Goal: Task Accomplishment & Management: Use online tool/utility

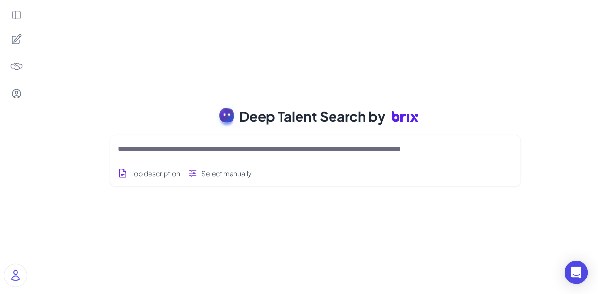
click at [19, 41] on icon at bounding box center [16, 38] width 9 height 9
click at [19, 11] on icon at bounding box center [16, 15] width 11 height 11
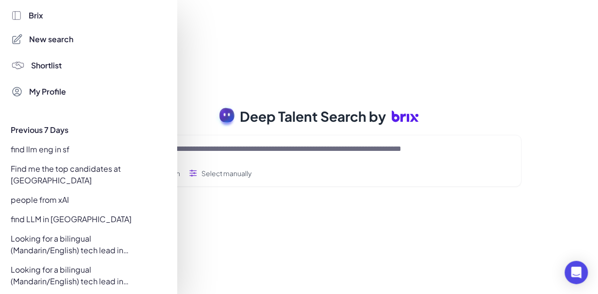
click at [62, 166] on div "Find me the top candidates at [GEOGRAPHIC_DATA]" at bounding box center [85, 174] width 161 height 27
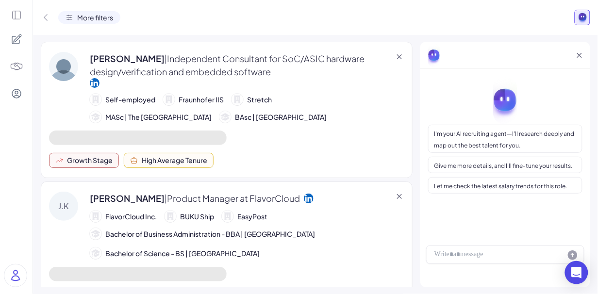
click at [21, 41] on icon at bounding box center [17, 39] width 12 height 12
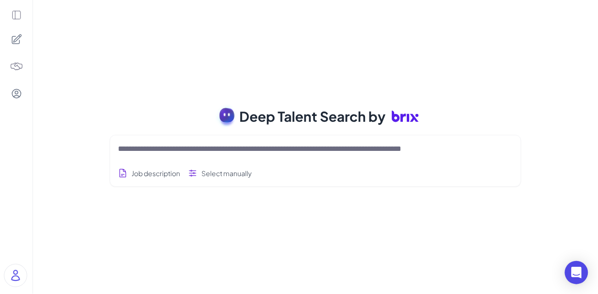
click at [17, 14] on icon at bounding box center [16, 15] width 11 height 11
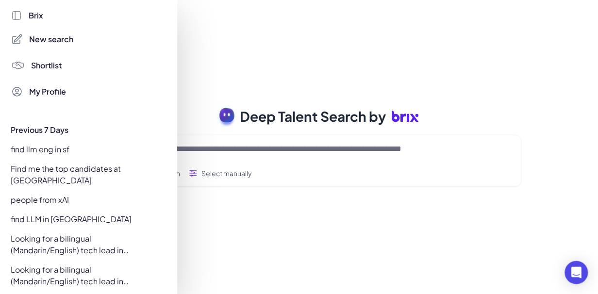
click at [100, 264] on div "Looking for a bilingual (Mandarin/English) tech lead in Silicon Valley with 7–1…" at bounding box center [85, 275] width 161 height 27
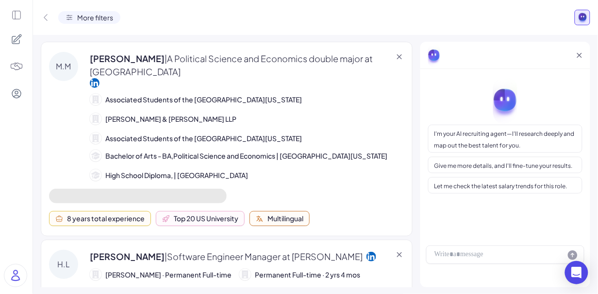
click at [16, 19] on icon at bounding box center [16, 15] width 11 height 11
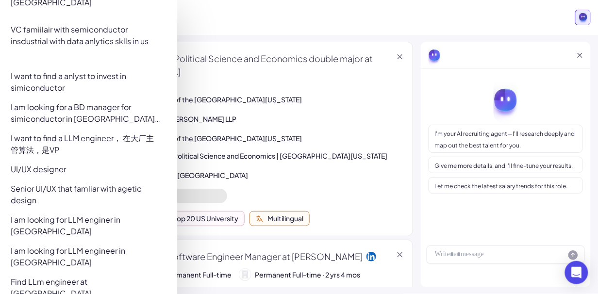
scroll to position [925, 0]
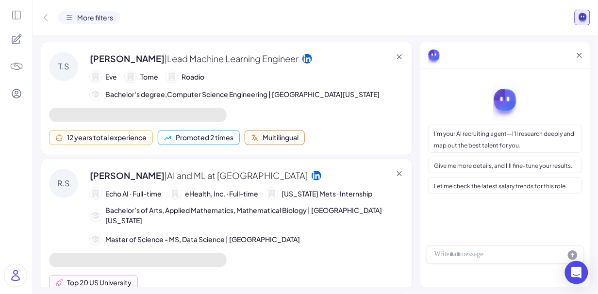
click at [20, 12] on icon at bounding box center [16, 15] width 8 height 8
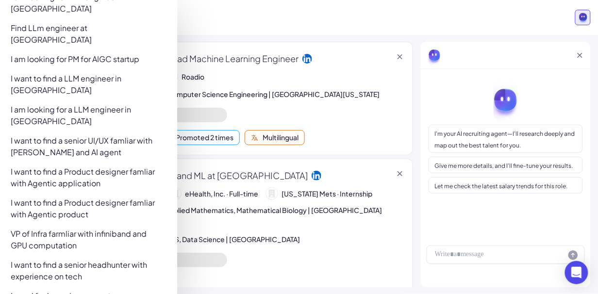
scroll to position [1117, 0]
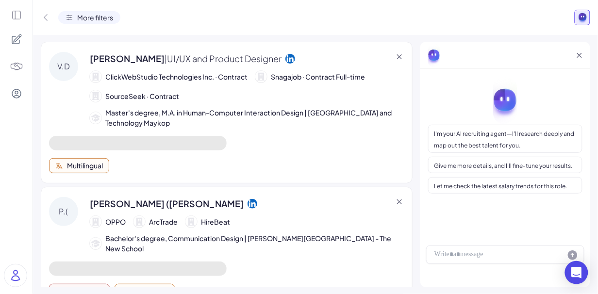
click at [15, 35] on icon at bounding box center [17, 39] width 12 height 12
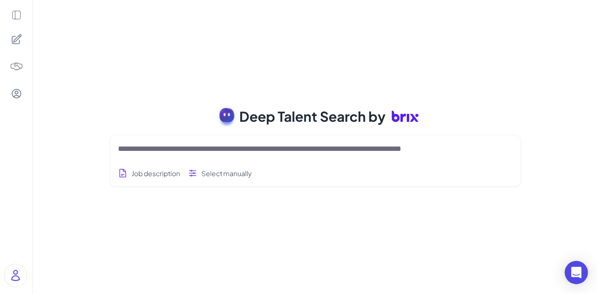
click at [16, 18] on icon at bounding box center [16, 15] width 11 height 11
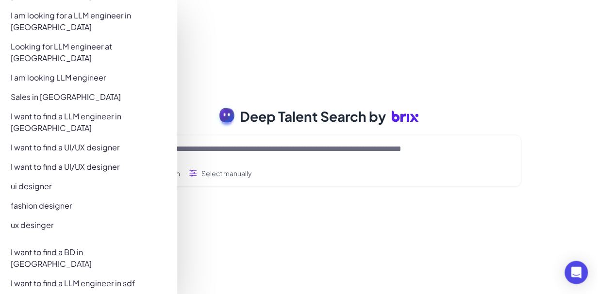
scroll to position [1461, 0]
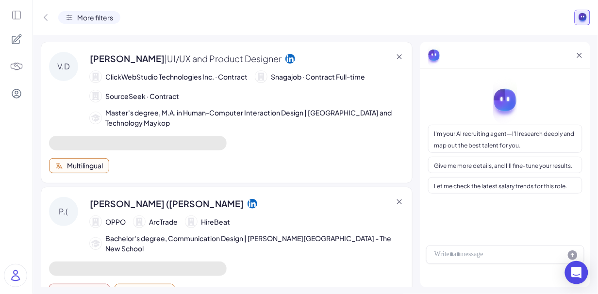
click at [18, 18] on icon at bounding box center [16, 15] width 11 height 11
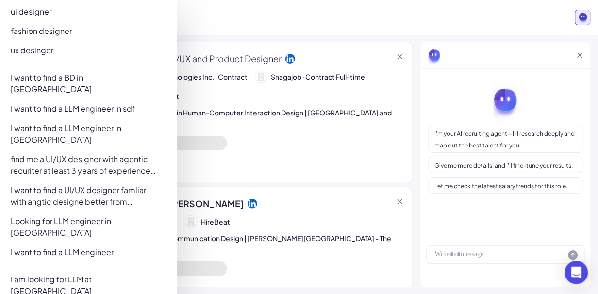
scroll to position [1474, 0]
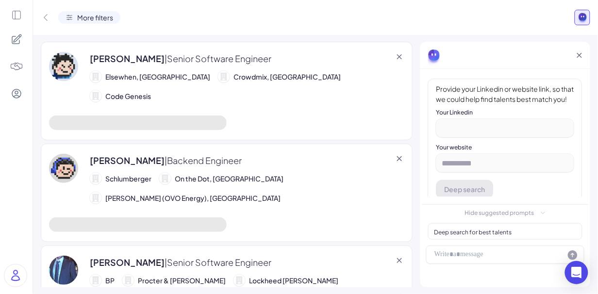
scroll to position [122, 0]
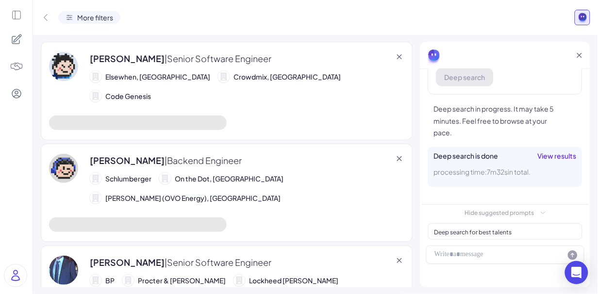
click at [565, 158] on span "View results" at bounding box center [557, 156] width 39 height 10
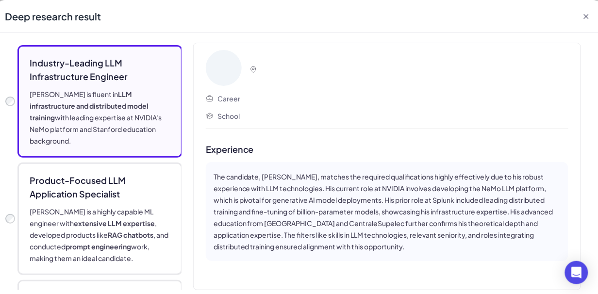
click at [586, 20] on icon at bounding box center [587, 17] width 10 height 10
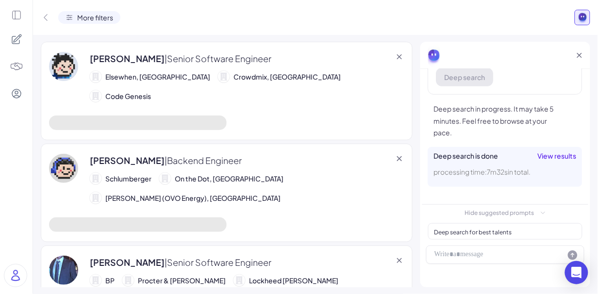
click at [15, 39] on icon at bounding box center [16, 38] width 9 height 9
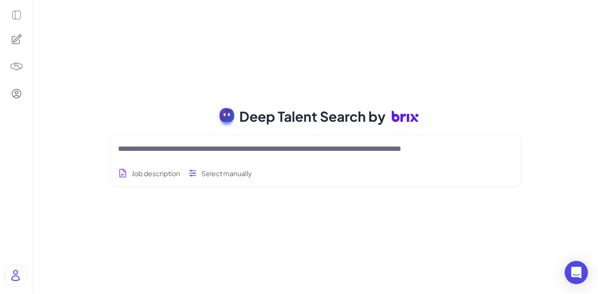
click at [16, 18] on icon at bounding box center [16, 15] width 8 height 8
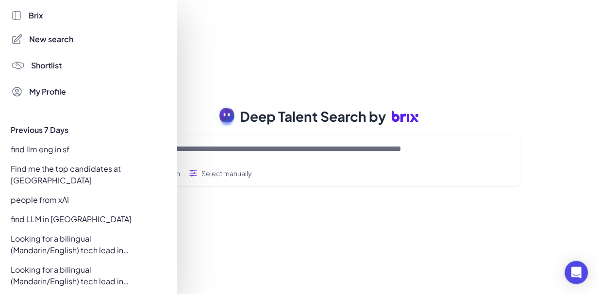
click at [77, 231] on div "Looking for a bilingual (Mandarin/English) tech lead in Silicon Valley with 7–1…" at bounding box center [85, 244] width 161 height 27
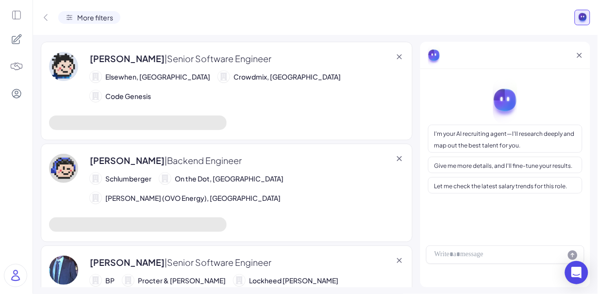
click at [501, 142] on span "I'm your AI recruiting agent—I'll research deeply and map out the best talent f…" at bounding box center [504, 139] width 140 height 19
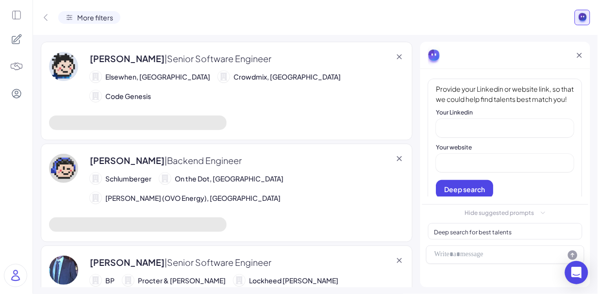
scroll to position [30, 0]
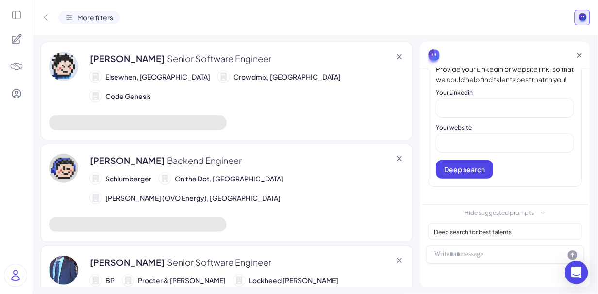
click at [484, 120] on div "Provide your Linkedin or website link, so that we could help find talents best …" at bounding box center [505, 123] width 154 height 128
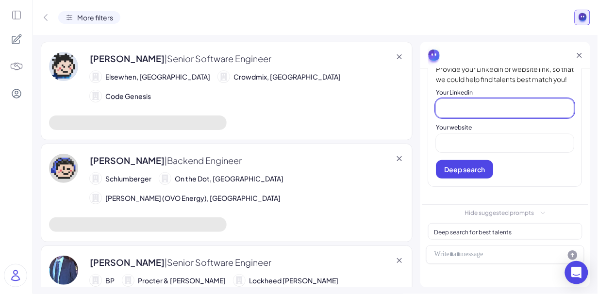
click at [480, 112] on input at bounding box center [505, 108] width 138 height 18
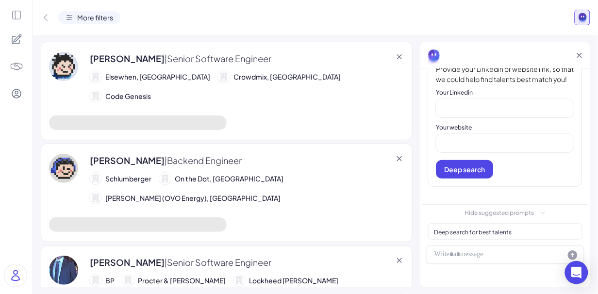
click at [480, 154] on div "Provide your Linkedin or website link, so that we could help find talents best …" at bounding box center [505, 123] width 154 height 128
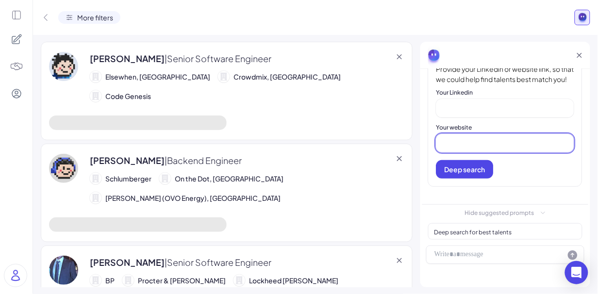
click at [475, 149] on input at bounding box center [505, 143] width 138 height 18
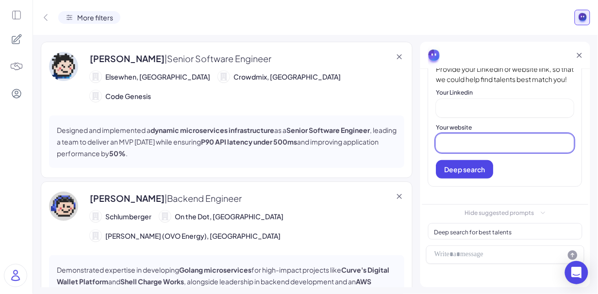
type input "**********"
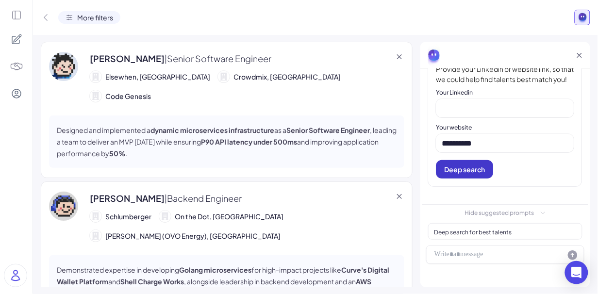
click at [455, 174] on button "Deep search" at bounding box center [464, 169] width 57 height 18
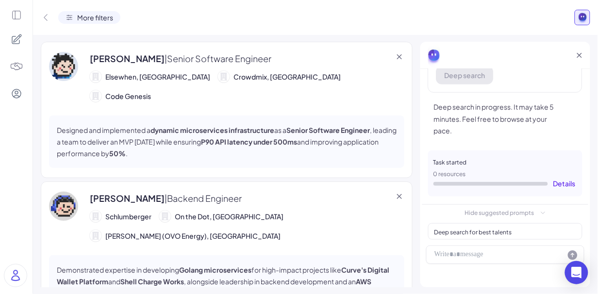
scroll to position [115, 0]
click at [572, 186] on div "Details" at bounding box center [564, 184] width 22 height 10
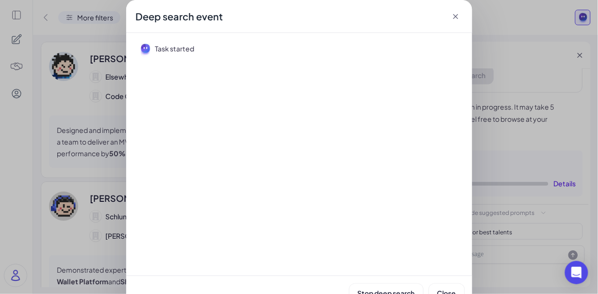
click at [456, 17] on icon at bounding box center [455, 16] width 5 height 5
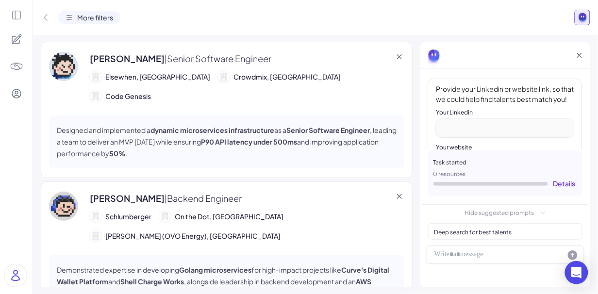
scroll to position [124, 0]
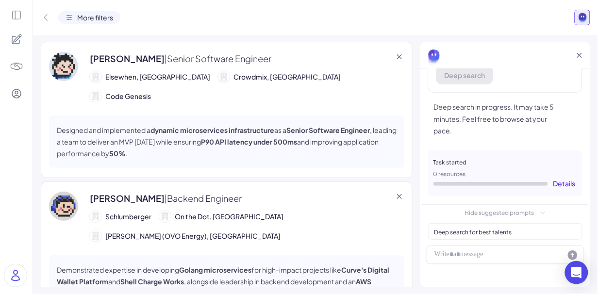
click at [566, 186] on div "Details" at bounding box center [564, 184] width 22 height 10
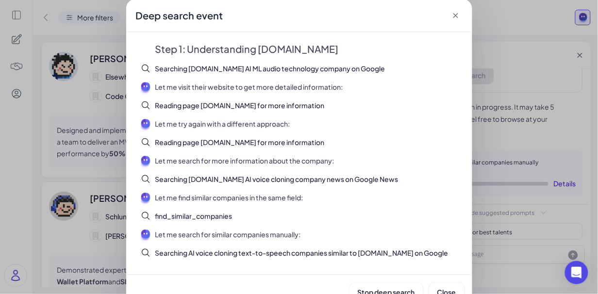
scroll to position [16, 0]
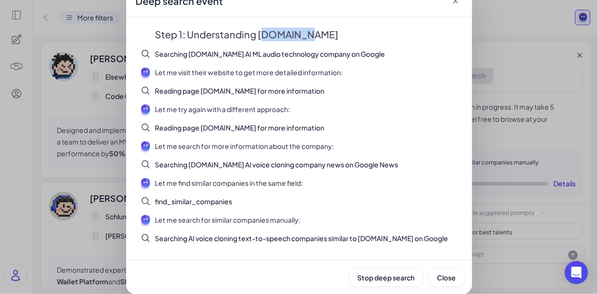
drag, startPoint x: 266, startPoint y: 33, endPoint x: 301, endPoint y: 33, distance: 35.4
click at [301, 33] on h2 "Step 1: Understanding fish.audio" at bounding box center [308, 35] width 307 height 14
click at [308, 38] on h2 "Step 1: Understanding fish.audio" at bounding box center [308, 35] width 307 height 14
drag, startPoint x: 308, startPoint y: 36, endPoint x: 261, endPoint y: 37, distance: 47.1
click at [261, 37] on h2 "Step 1: Understanding fish.audio" at bounding box center [308, 35] width 307 height 14
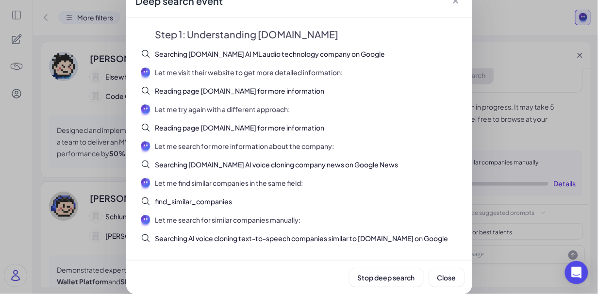
click at [260, 53] on div "Searching fish.audio AI ML audio technology company on Google" at bounding box center [308, 54] width 307 height 10
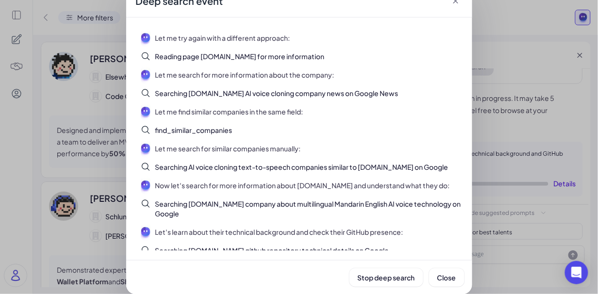
scroll to position [165, 0]
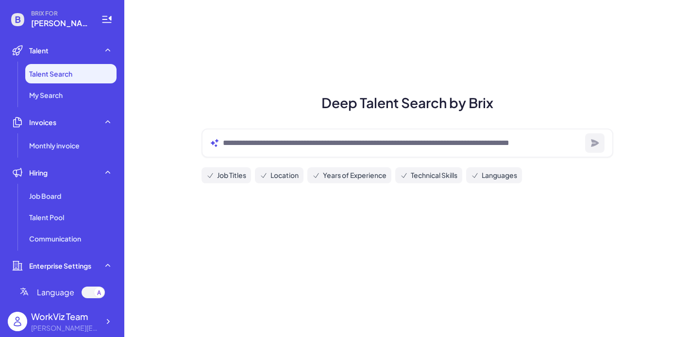
click at [90, 69] on li "Talent Search" at bounding box center [70, 73] width 91 height 19
click at [85, 91] on li "My Search" at bounding box center [70, 94] width 91 height 19
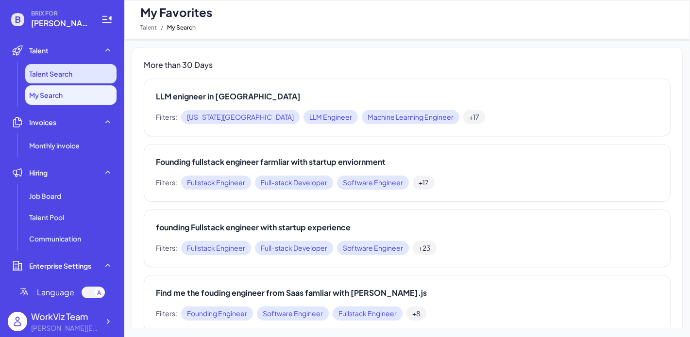
click at [93, 73] on li "Talent Search" at bounding box center [70, 73] width 91 height 19
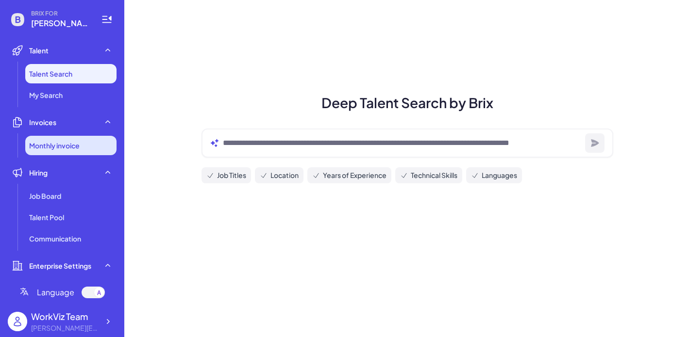
click at [72, 148] on span "Monthly invoice" at bounding box center [54, 146] width 50 height 10
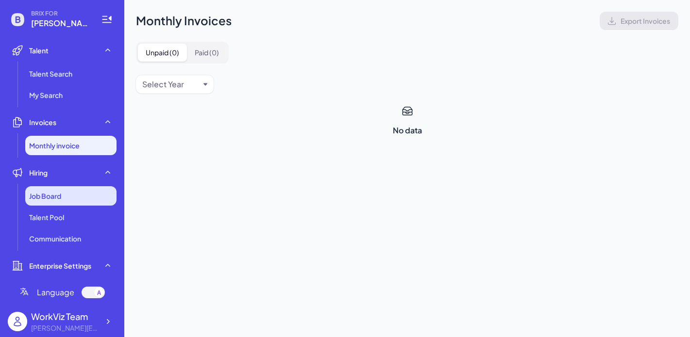
click at [82, 198] on div "Job Board" at bounding box center [70, 195] width 91 height 19
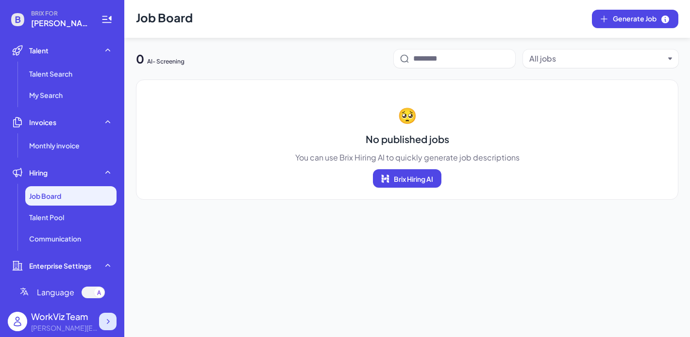
click at [110, 323] on icon at bounding box center [108, 322] width 10 height 10
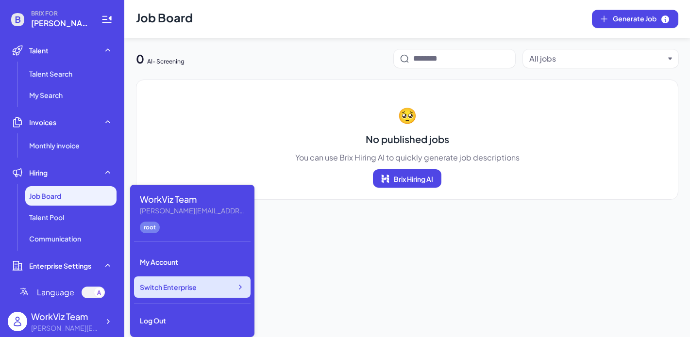
click at [177, 292] on span "Switch Enterprise" at bounding box center [168, 288] width 57 height 10
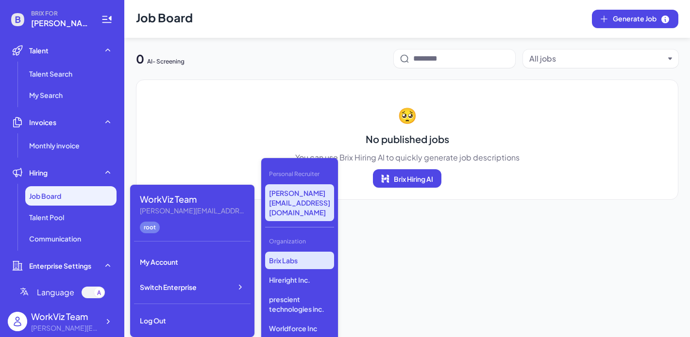
click at [303, 252] on p "Brix Labs" at bounding box center [299, 260] width 69 height 17
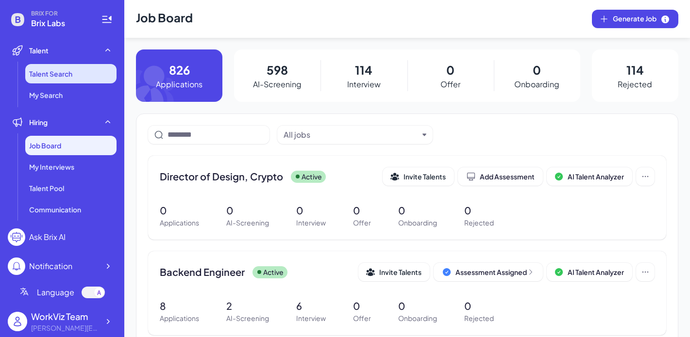
click at [76, 70] on li "Talent Search" at bounding box center [70, 73] width 91 height 19
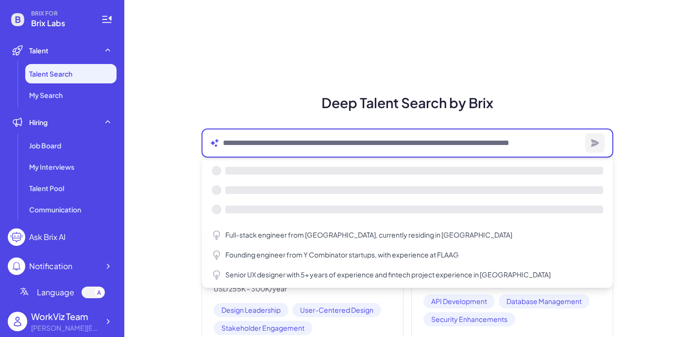
click at [251, 148] on textarea at bounding box center [402, 143] width 358 height 12
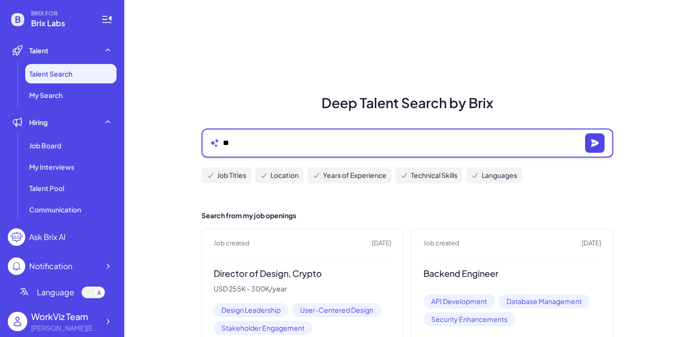
type textarea "*"
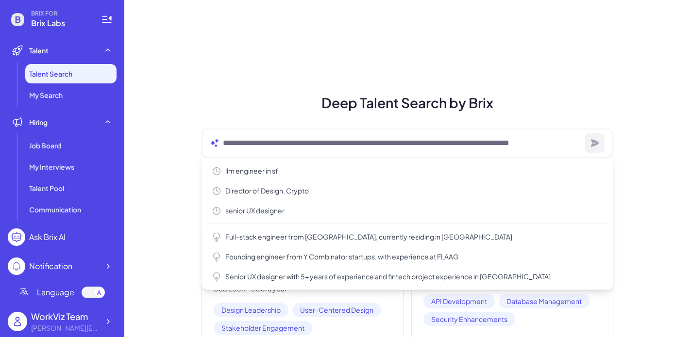
type textarea "**********"
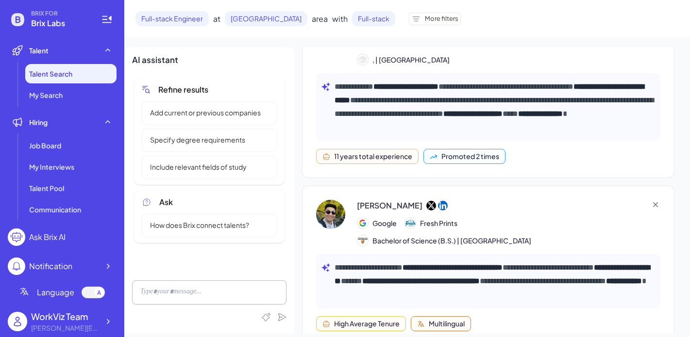
scroll to position [1382, 0]
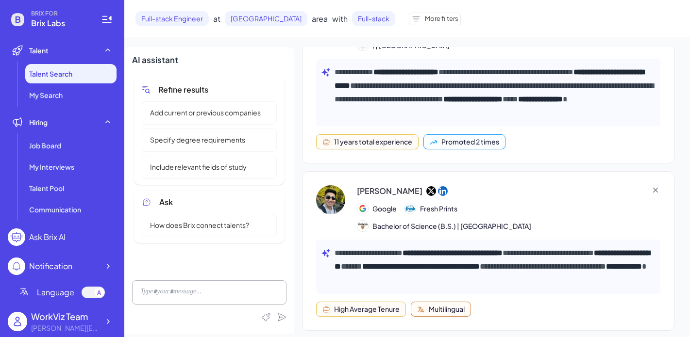
click at [426, 191] on icon at bounding box center [431, 191] width 10 height 10
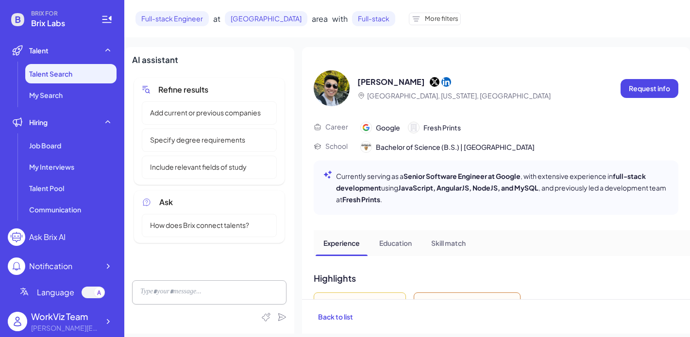
click at [441, 79] on icon at bounding box center [446, 82] width 10 height 10
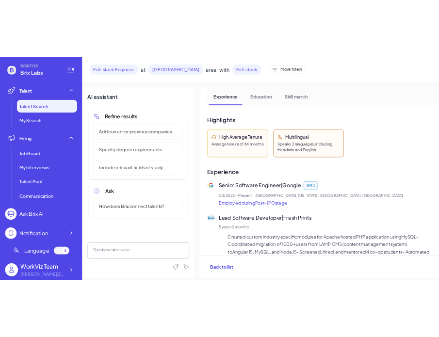
scroll to position [311, 0]
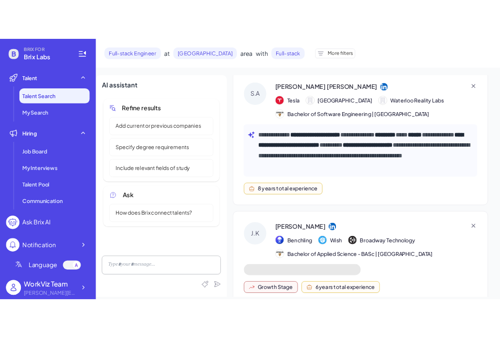
scroll to position [10383, 0]
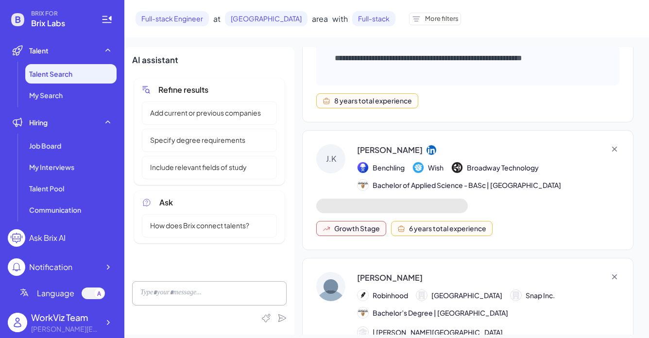
click at [426, 145] on icon at bounding box center [431, 150] width 10 height 10
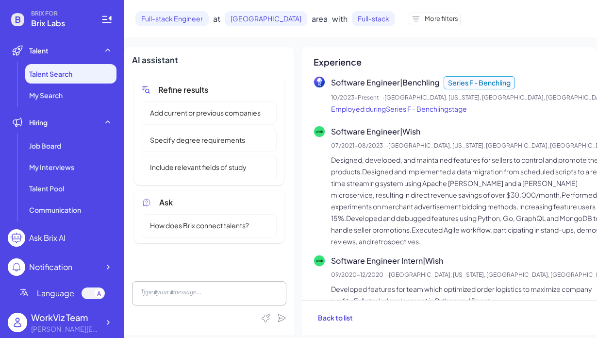
scroll to position [259, 0]
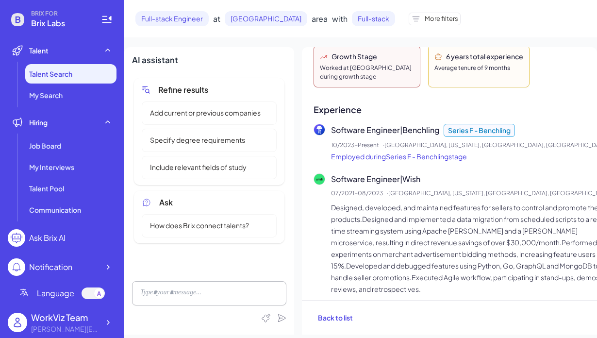
click at [396, 201] on p "Designed, developed, and maintained features for sellers to control and promote…" at bounding box center [471, 247] width 281 height 93
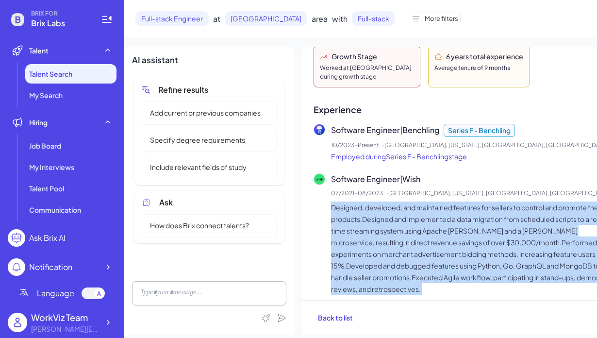
click at [396, 201] on p "Designed, developed, and maintained features for sellers to control and promote…" at bounding box center [471, 247] width 281 height 93
click at [406, 218] on p "Designed, developed, and maintained features for sellers to control and promote…" at bounding box center [471, 247] width 281 height 93
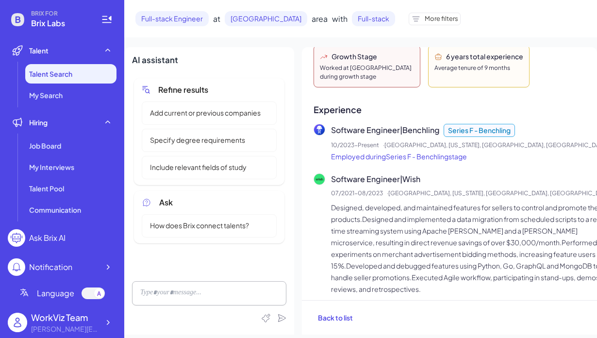
click at [406, 218] on p "Designed, developed, and maintained features for sellers to control and promote…" at bounding box center [471, 247] width 281 height 93
click at [385, 124] on p "Software Engineer | Benchling Series F - Benchling" at bounding box center [469, 130] width 277 height 13
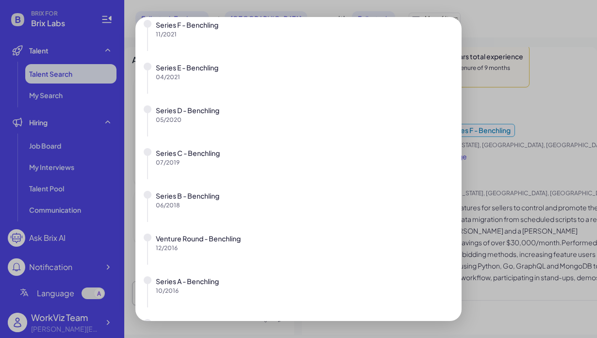
scroll to position [0, 0]
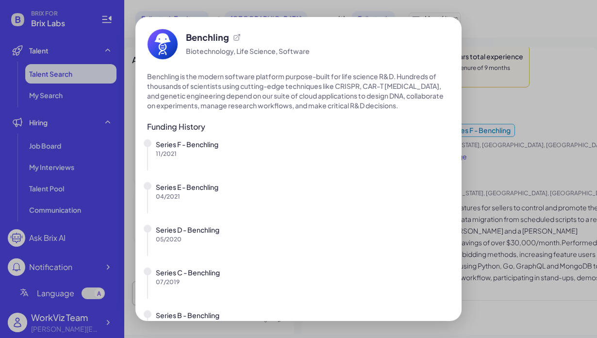
click at [481, 39] on div "Benchling Biotechnology, Life Science, Software Benchling is the modern softwar…" at bounding box center [298, 169] width 597 height 338
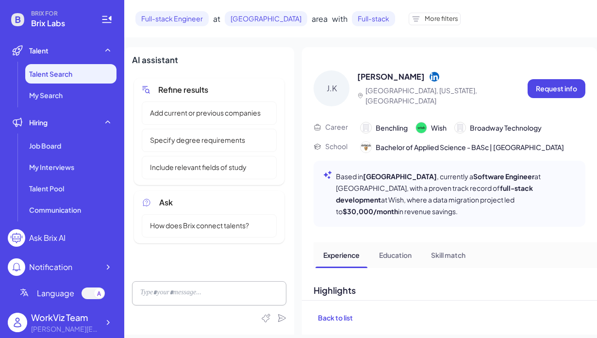
click at [58, 72] on span "Talent Search" at bounding box center [50, 74] width 43 height 10
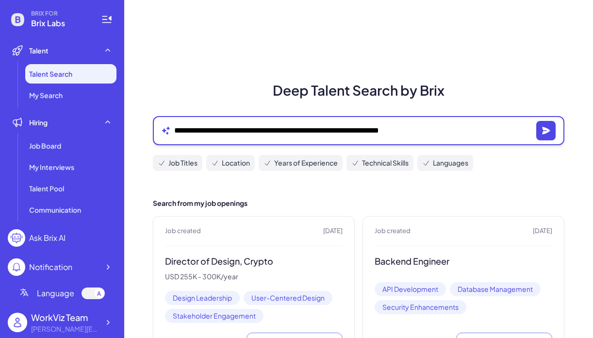
click at [267, 134] on textarea "**********" at bounding box center [353, 131] width 358 height 12
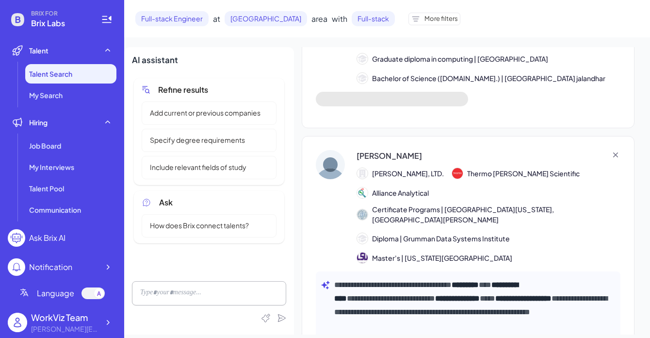
scroll to position [18601, 0]
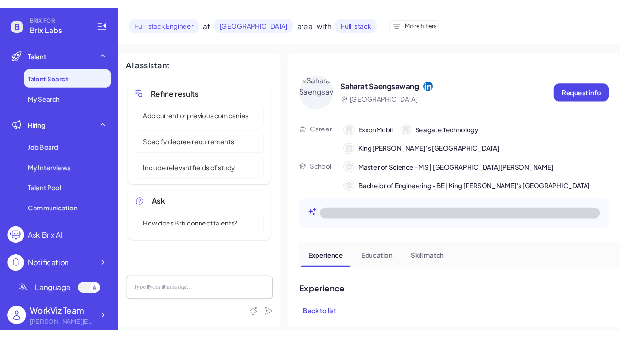
scroll to position [18640, 0]
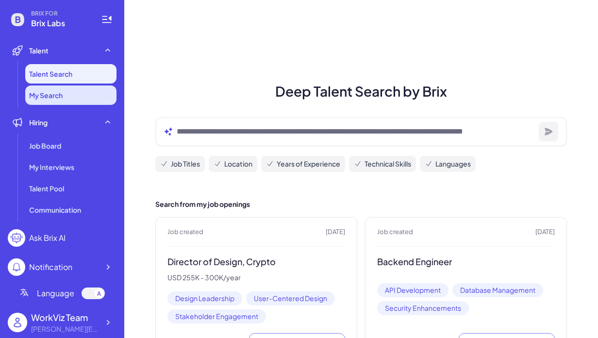
click at [46, 91] on span "My Search" at bounding box center [45, 95] width 33 height 10
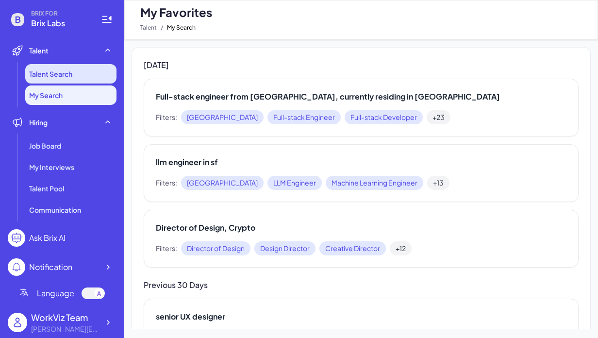
click at [45, 72] on span "Talent Search" at bounding box center [50, 74] width 43 height 10
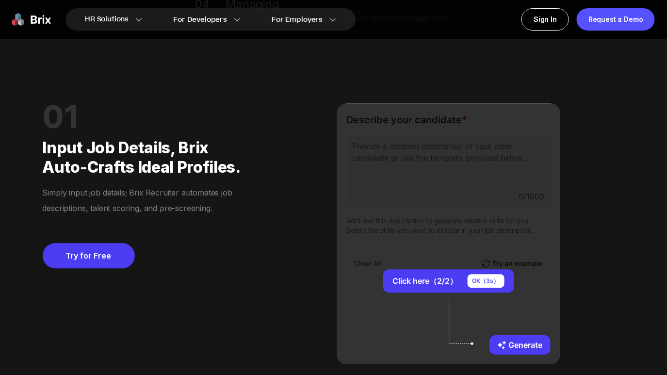
scroll to position [720, 0]
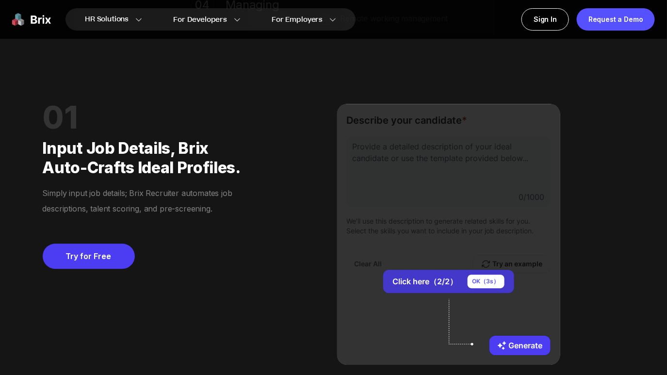
click at [495, 276] on div "OK（ 3 s）" at bounding box center [486, 282] width 37 height 14
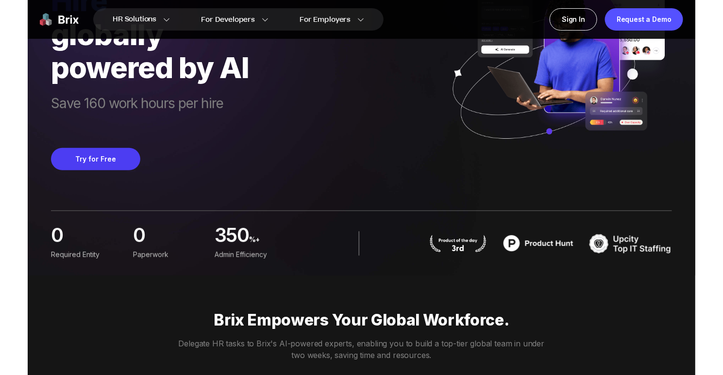
scroll to position [0, 0]
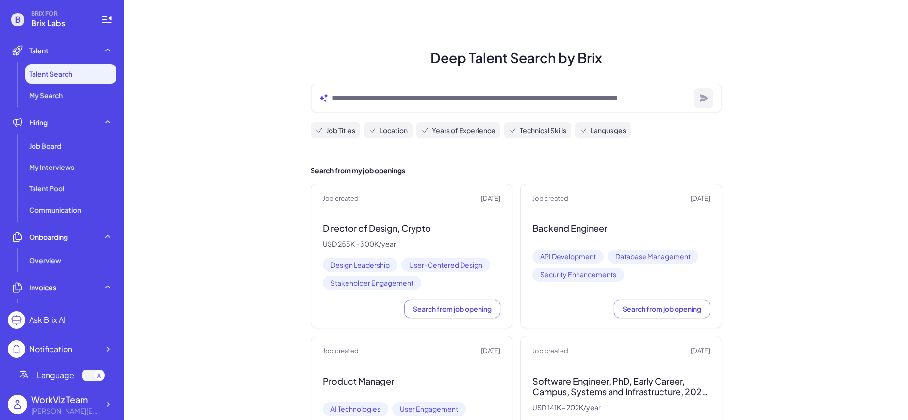
scroll to position [76, 0]
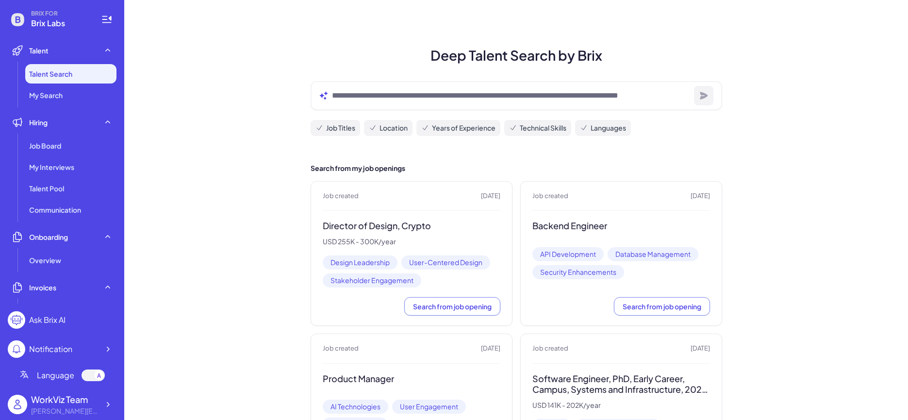
click at [469, 316] on div "Job created 25 days ago Director of Design, Crypto USD 255K - 300K/year Design …" at bounding box center [412, 253] width 202 height 145
click at [469, 306] on span "Search from job opening" at bounding box center [452, 306] width 79 height 9
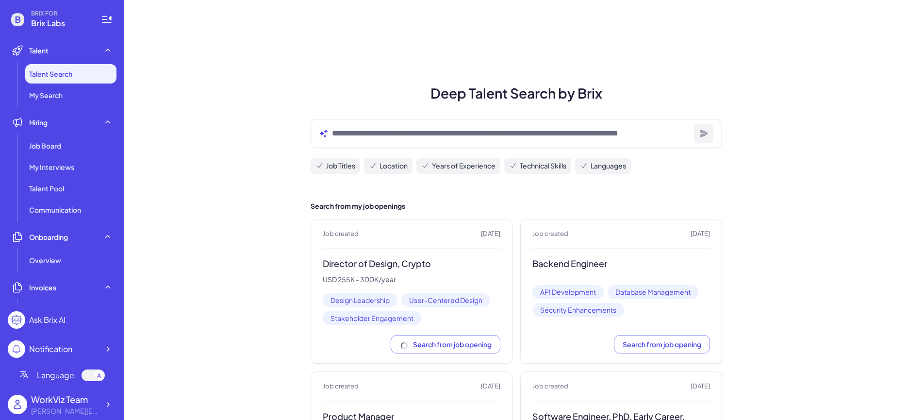
scroll to position [51, 0]
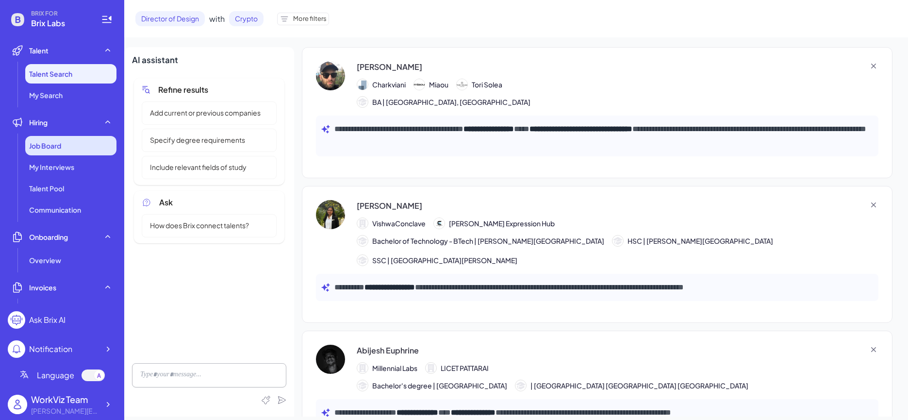
click at [81, 144] on div "Job Board" at bounding box center [70, 145] width 91 height 19
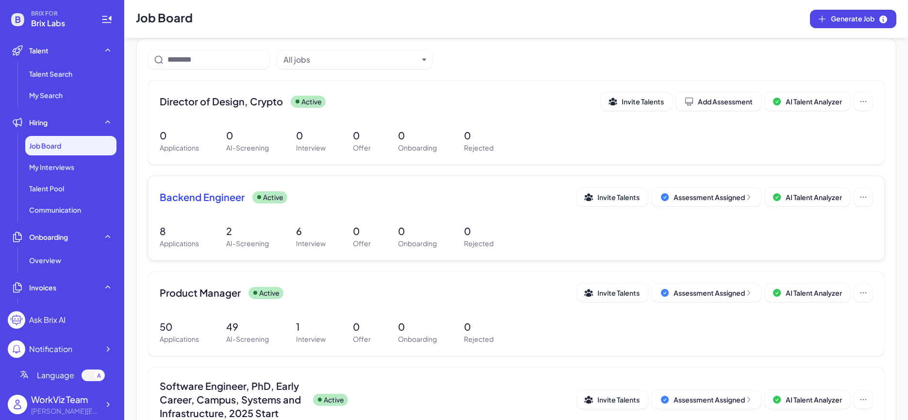
scroll to position [87, 0]
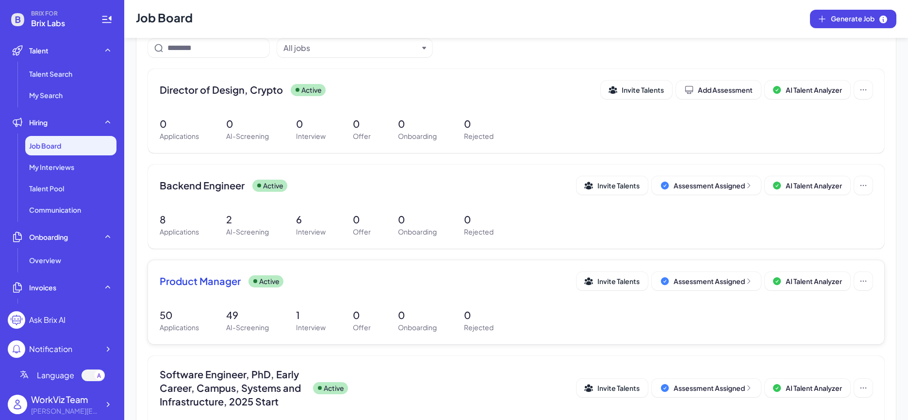
click at [233, 282] on span "Product Manager" at bounding box center [200, 281] width 81 height 14
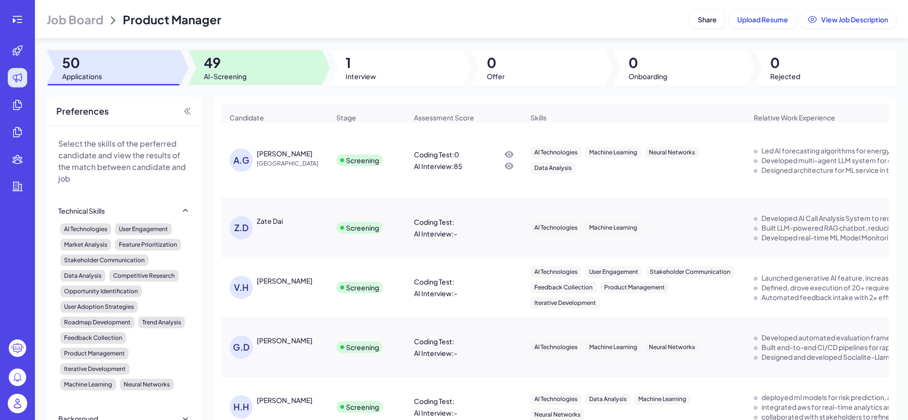
click at [276, 79] on div at bounding box center [255, 67] width 134 height 35
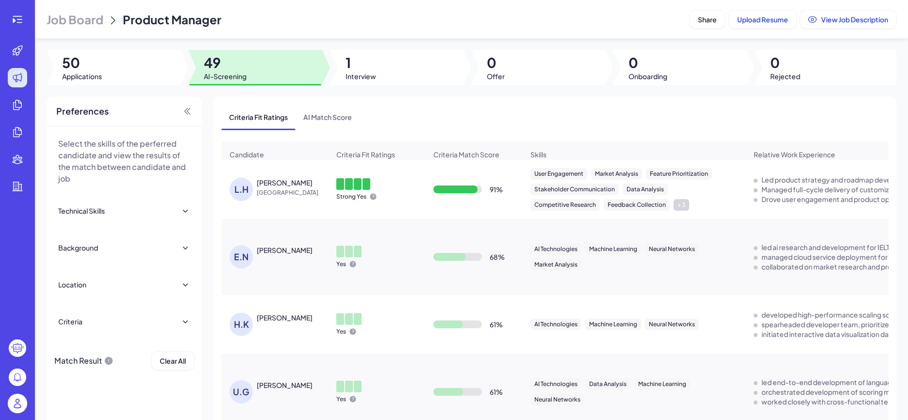
click at [285, 200] on div "L.H Liang Han China" at bounding box center [280, 189] width 100 height 23
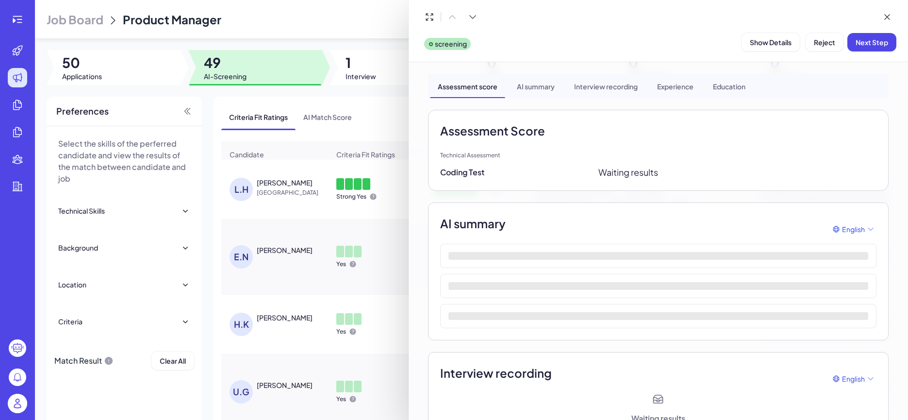
click at [287, 222] on div at bounding box center [454, 210] width 908 height 420
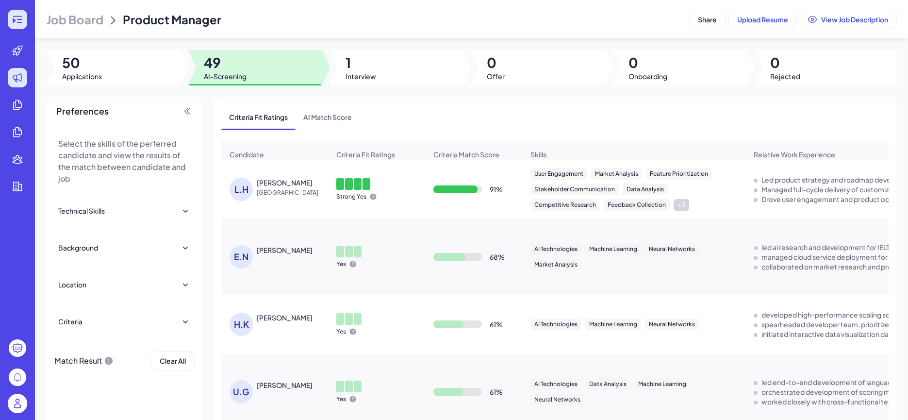
click at [12, 28] on div at bounding box center [17, 19] width 19 height 19
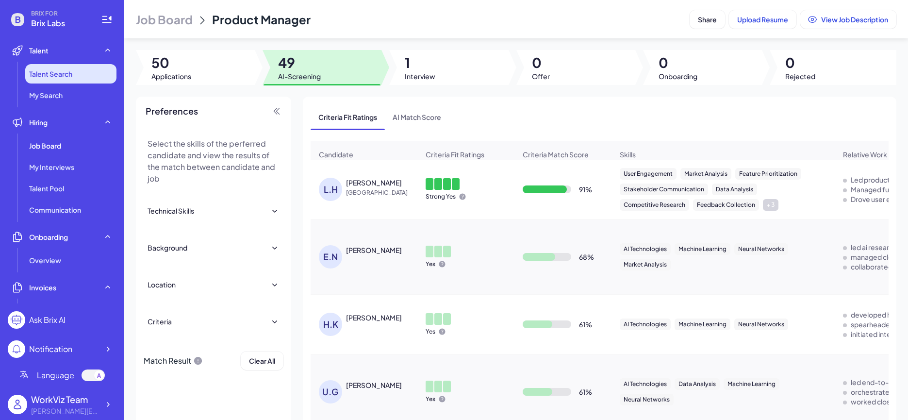
click at [69, 71] on span "Talent Search" at bounding box center [50, 74] width 43 height 10
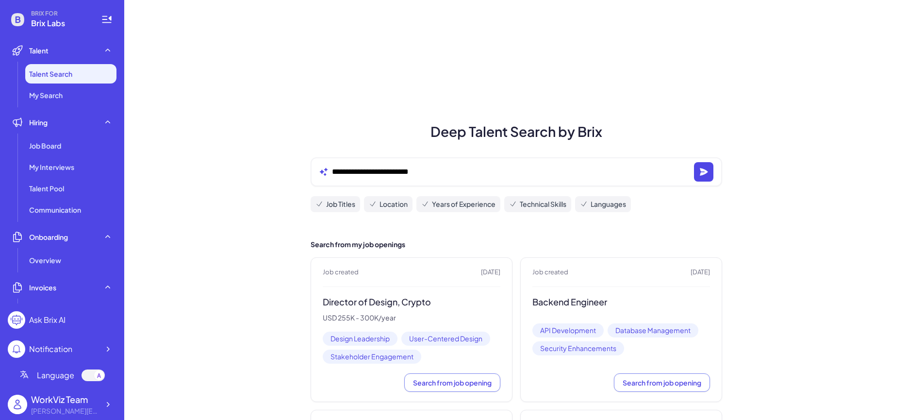
scroll to position [85, 0]
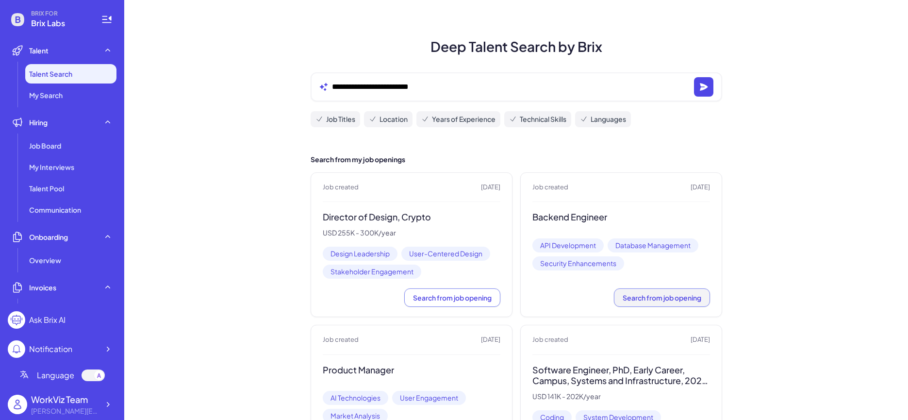
click at [632, 305] on button "Search from job opening" at bounding box center [662, 297] width 96 height 18
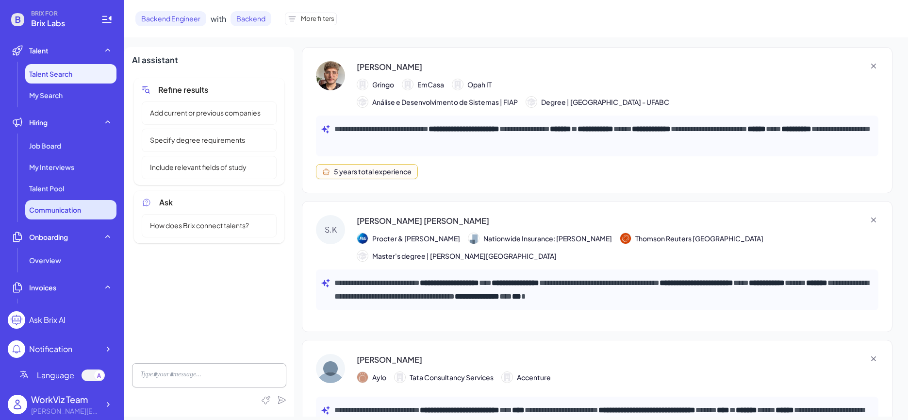
click at [86, 209] on li "Communication" at bounding box center [70, 209] width 91 height 19
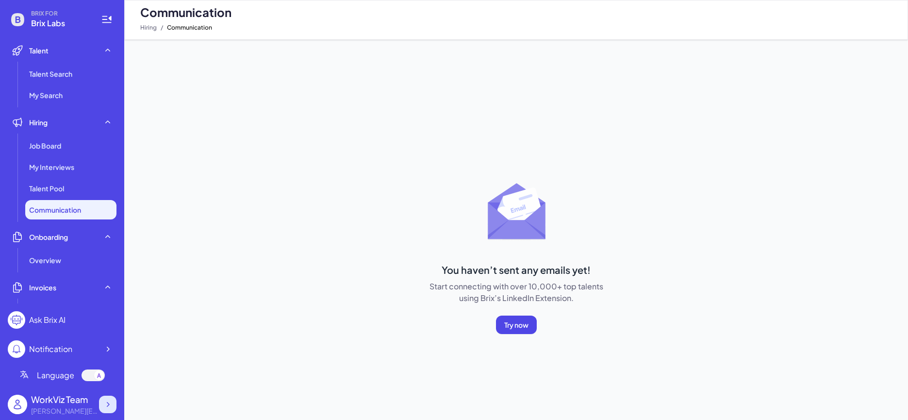
click at [109, 405] on icon at bounding box center [108, 404] width 10 height 10
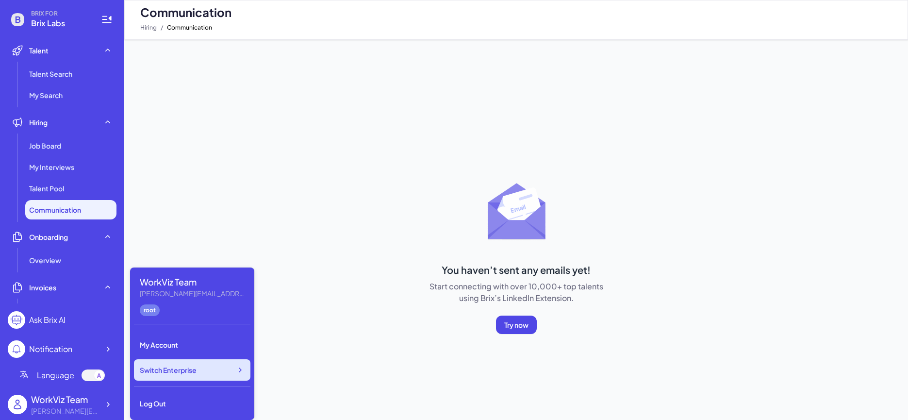
click at [226, 367] on div "Switch Enterprise" at bounding box center [192, 369] width 116 height 21
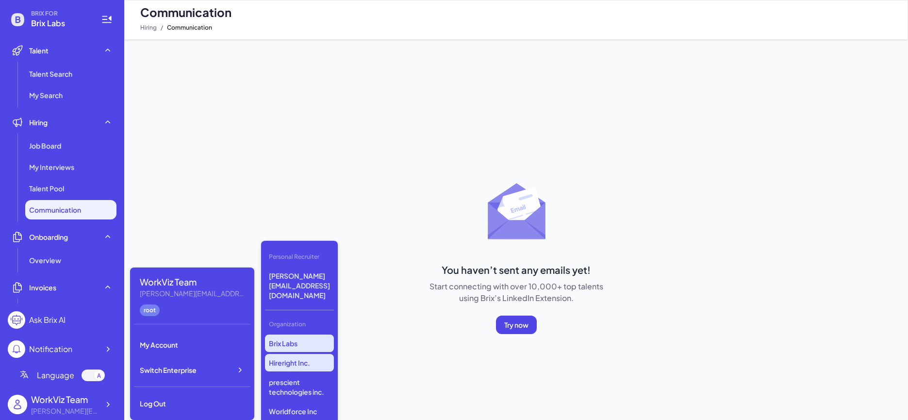
click at [302, 354] on p "Hireright Inc." at bounding box center [299, 362] width 69 height 17
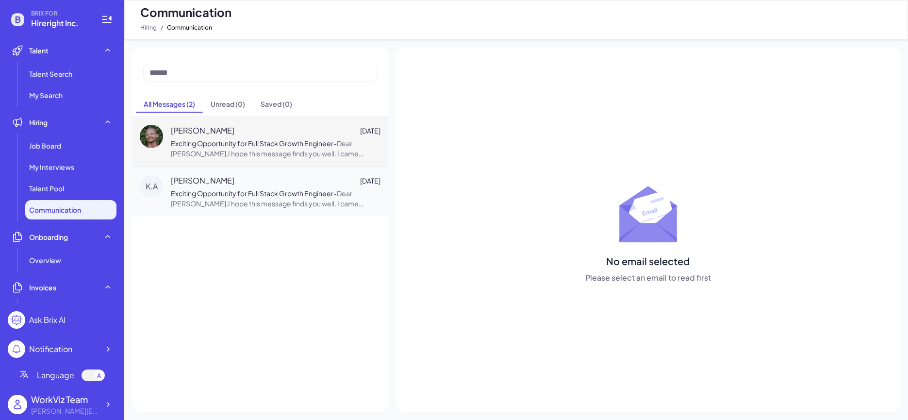
click at [229, 145] on span "Exciting Opportunity for Full Stack Growth Engineer" at bounding box center [252, 143] width 163 height 9
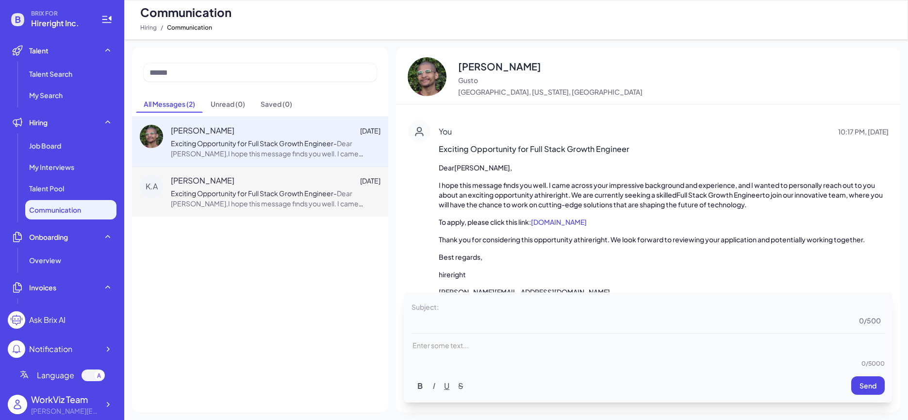
click at [242, 184] on div "[PERSON_NAME] [DATE]" at bounding box center [276, 181] width 210 height 12
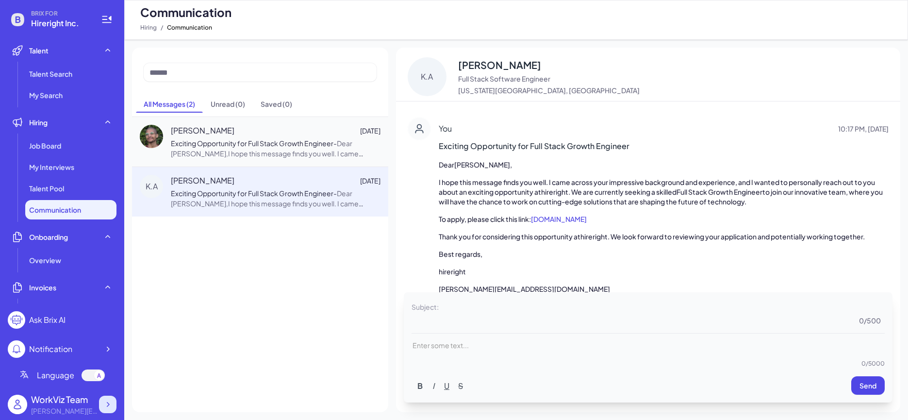
click at [108, 399] on icon at bounding box center [108, 404] width 10 height 10
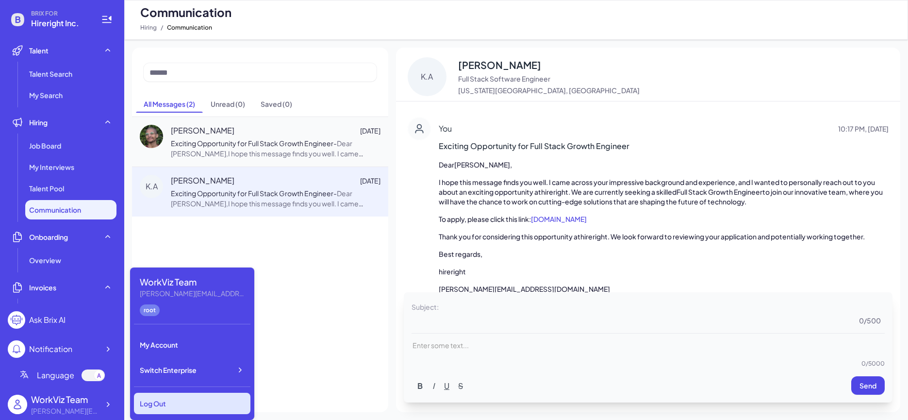
click at [171, 400] on div "Log Out" at bounding box center [192, 403] width 116 height 21
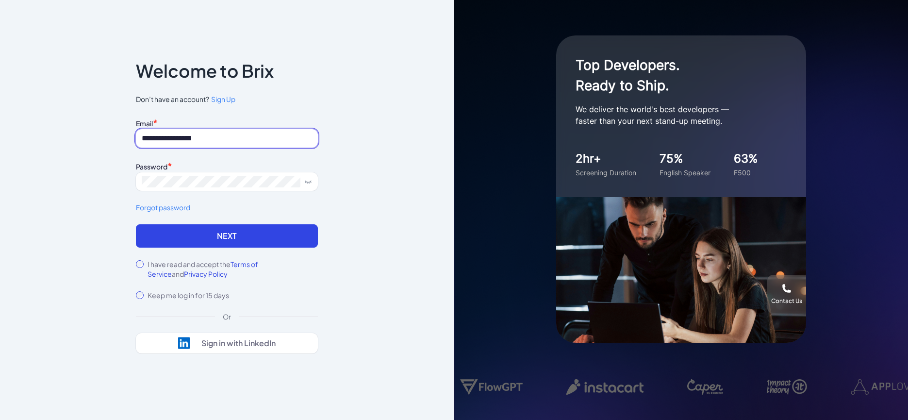
click at [244, 144] on input "**********" at bounding box center [227, 138] width 182 height 18
click at [227, 135] on input "**********" at bounding box center [227, 138] width 182 height 18
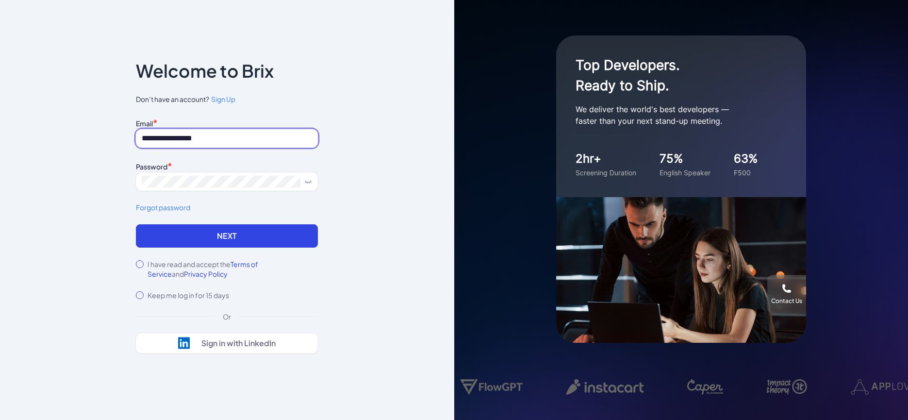
click at [227, 135] on input "**********" at bounding box center [227, 138] width 182 height 18
type input "**********"
drag, startPoint x: 168, startPoint y: 267, endPoint x: 181, endPoint y: 256, distance: 16.5
click at [168, 267] on label "I have read and accept the Terms of Service and Privacy Policy" at bounding box center [233, 268] width 170 height 19
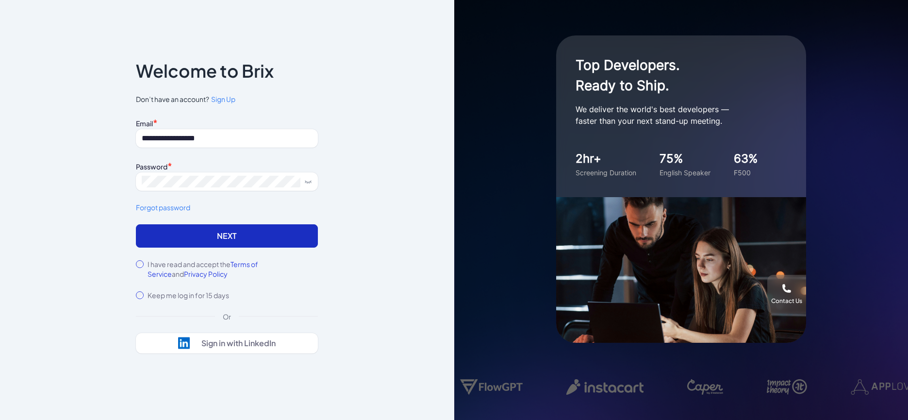
click at [202, 237] on button "Next" at bounding box center [227, 235] width 182 height 23
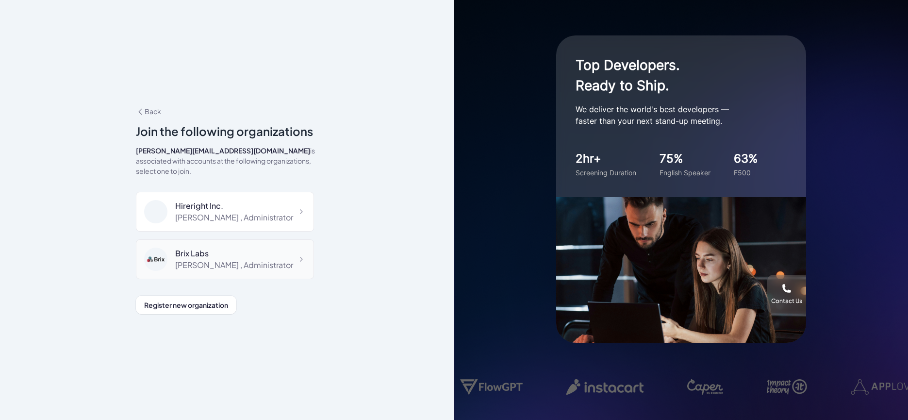
click at [260, 248] on div "Brix Labs" at bounding box center [234, 254] width 118 height 12
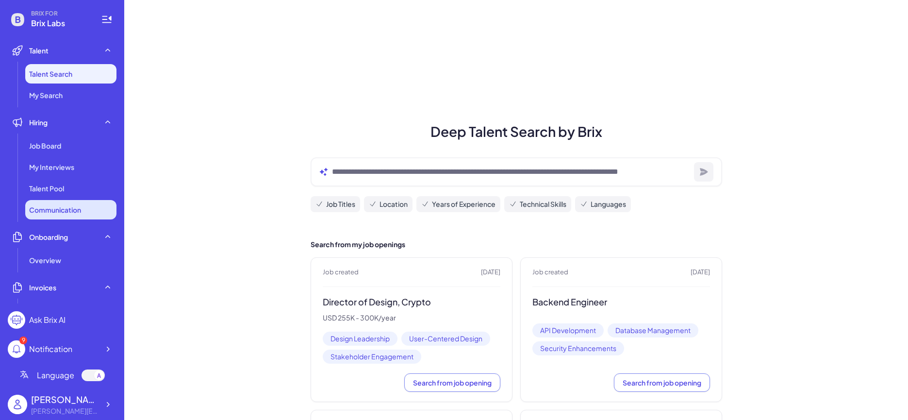
click at [103, 208] on li "Communication" at bounding box center [70, 209] width 91 height 19
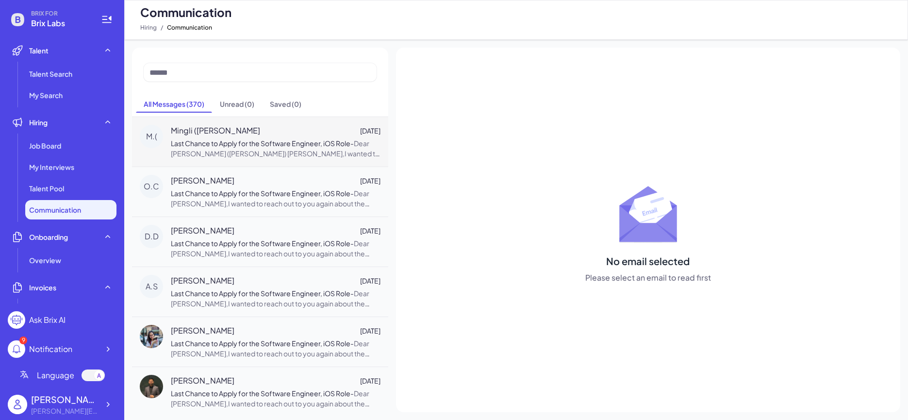
click at [263, 148] on p "Last Chance to Apply for the Software Engineer, iOS Role - Dear [PERSON_NAME] (…" at bounding box center [276, 148] width 210 height 20
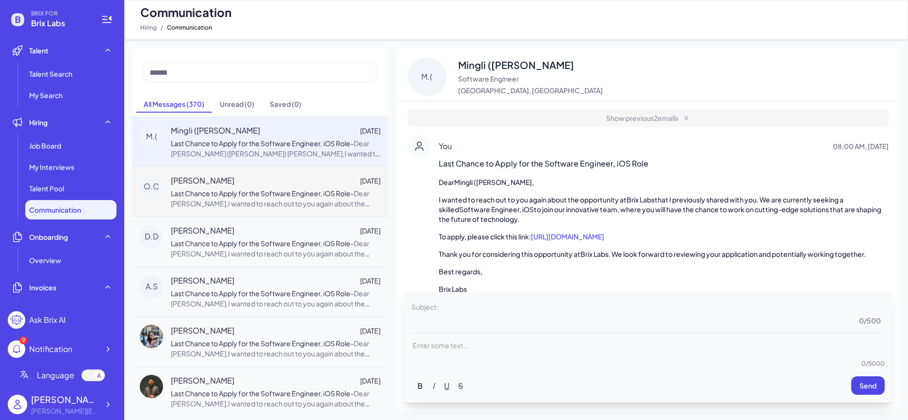
click at [278, 198] on p "Last Chance to Apply for the Software Engineer, iOS Role - Dear [PERSON_NAME],I…" at bounding box center [276, 198] width 210 height 20
click at [288, 151] on span "Dear [PERSON_NAME] ([PERSON_NAME]) [PERSON_NAME],I wanted to reach out to you a…" at bounding box center [275, 199] width 209 height 121
click at [100, 75] on li "Talent Search" at bounding box center [70, 73] width 91 height 19
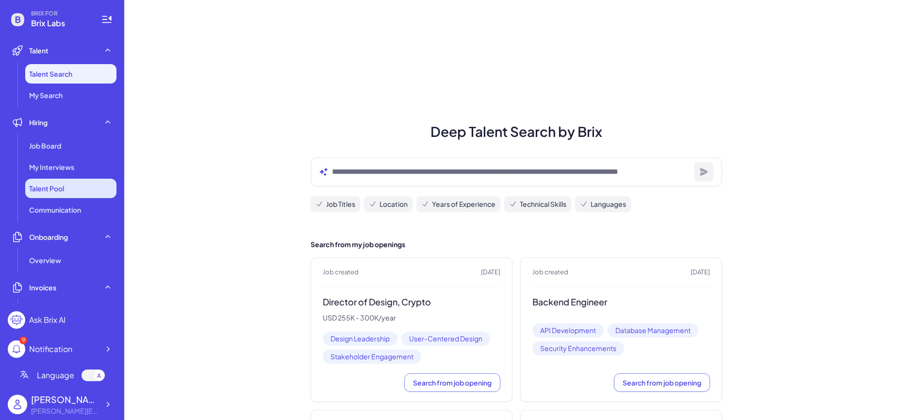
click at [97, 186] on li "Talent Pool" at bounding box center [70, 188] width 91 height 19
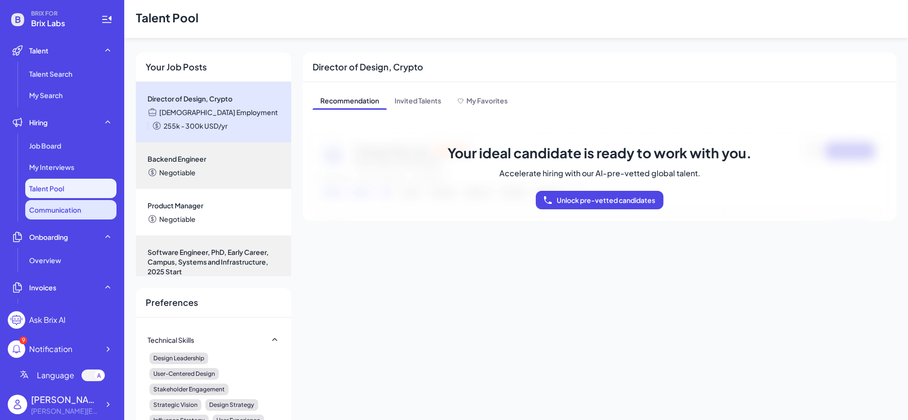
click at [95, 206] on li "Communication" at bounding box center [70, 209] width 91 height 19
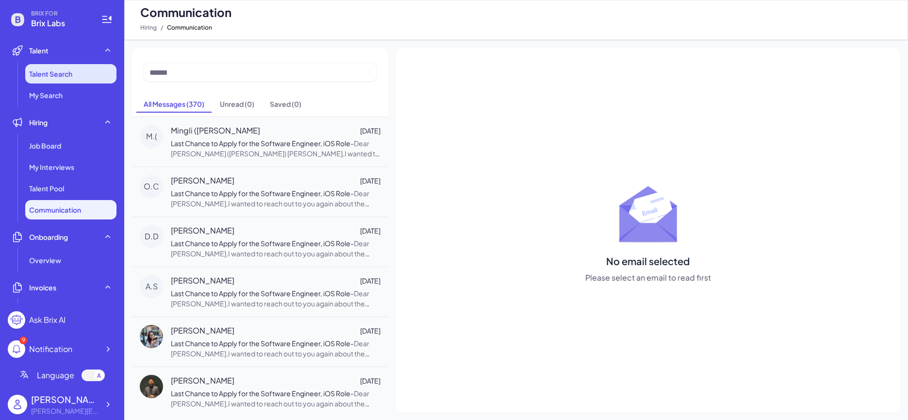
click at [76, 76] on li "Talent Search" at bounding box center [70, 73] width 91 height 19
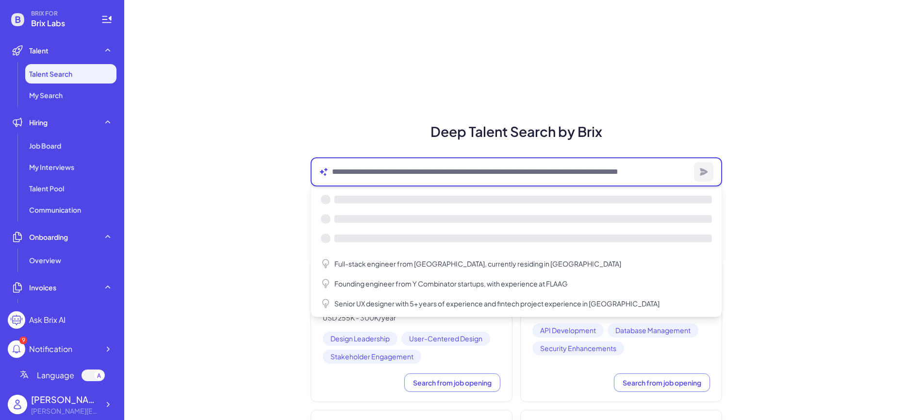
click at [378, 171] on textarea at bounding box center [511, 172] width 358 height 12
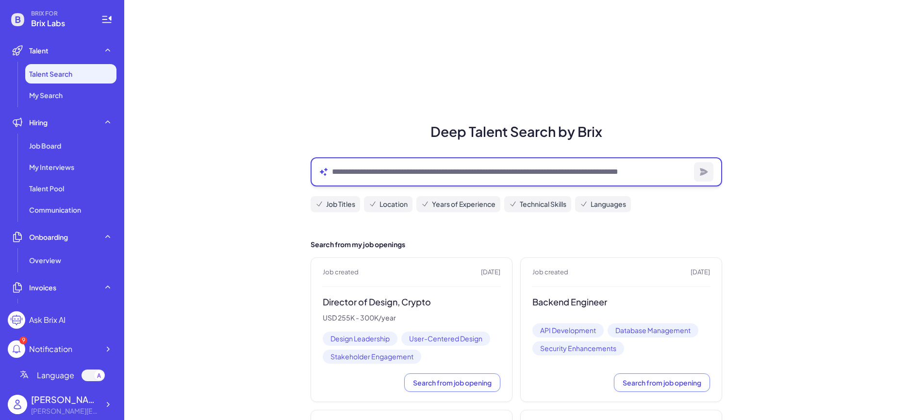
click at [377, 176] on textarea at bounding box center [511, 172] width 358 height 12
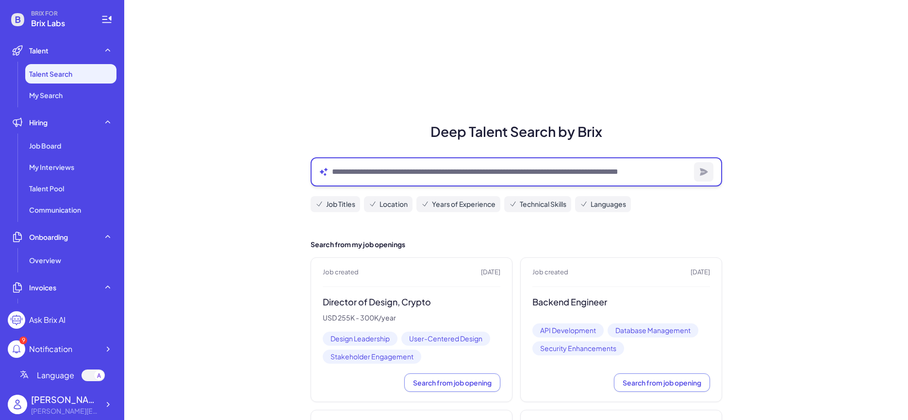
click at [366, 169] on textarea at bounding box center [511, 172] width 358 height 12
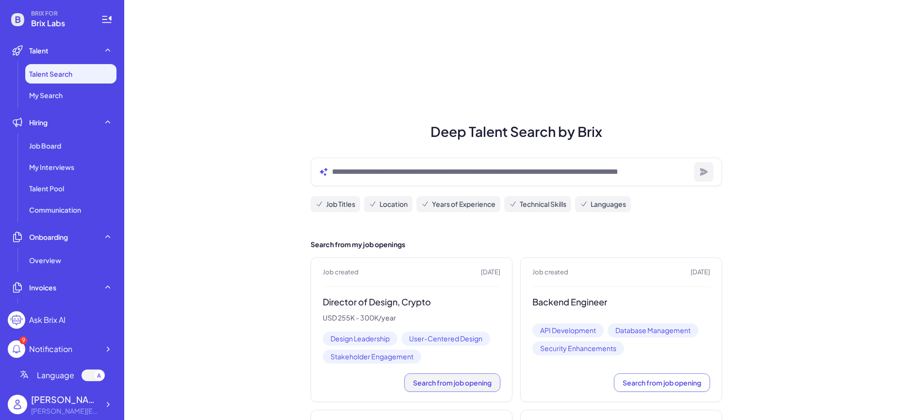
click at [470, 384] on span "Search from job opening" at bounding box center [452, 382] width 79 height 9
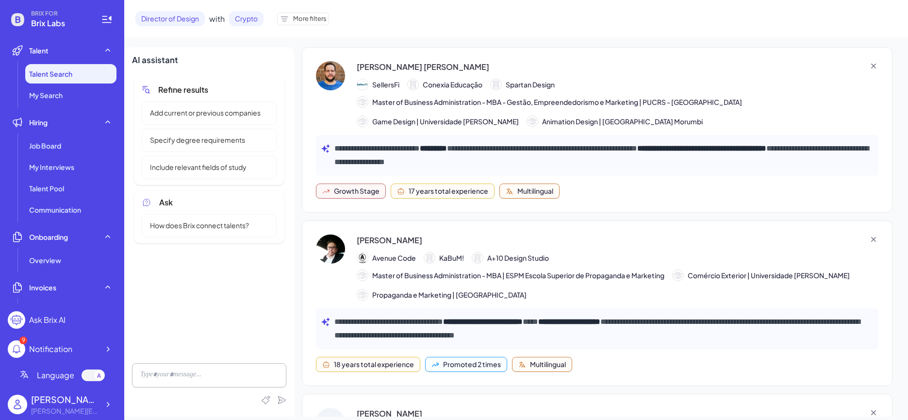
click at [423, 71] on div "[PERSON_NAME] [PERSON_NAME]" at bounding box center [423, 67] width 133 height 12
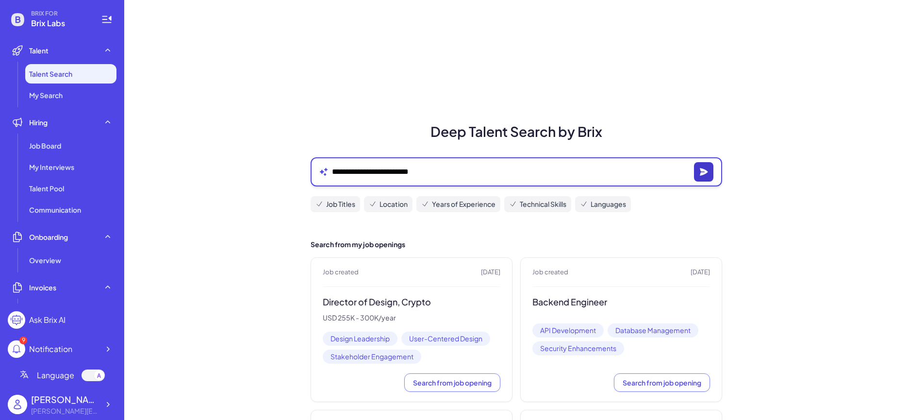
click at [701, 172] on icon "button" at bounding box center [704, 171] width 8 height 7
